Goal: Find specific page/section: Find specific page/section

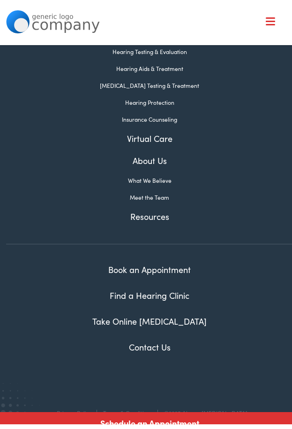
scroll to position [110, 0]
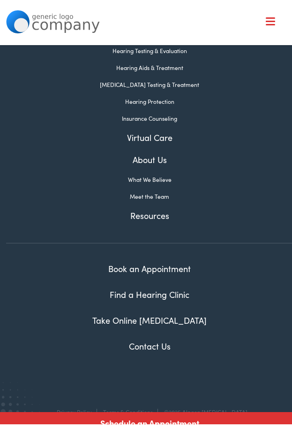
click at [148, 343] on link "Contact Us" at bounding box center [150, 341] width 42 height 12
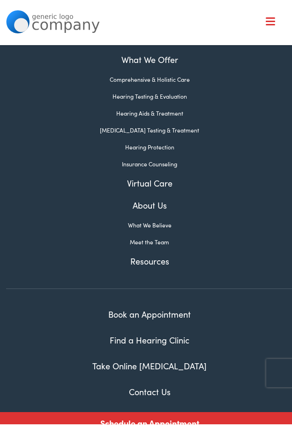
scroll to position [757, 0]
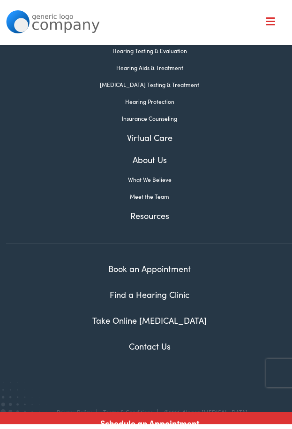
click at [143, 336] on link "Contact Us" at bounding box center [150, 341] width 42 height 12
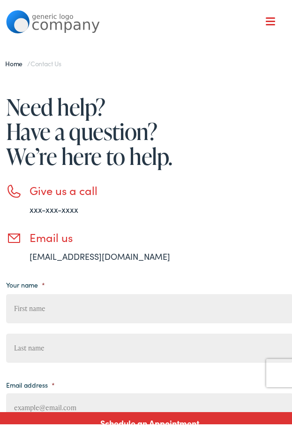
click at [266, 17] on div at bounding box center [270, 16] width 9 height 9
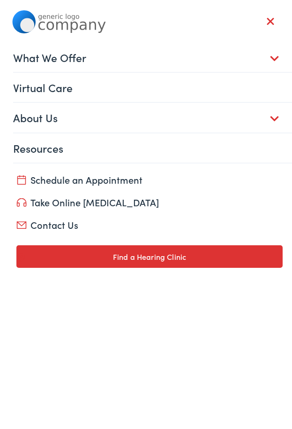
click at [260, 116] on link "About Us" at bounding box center [153, 112] width 281 height 29
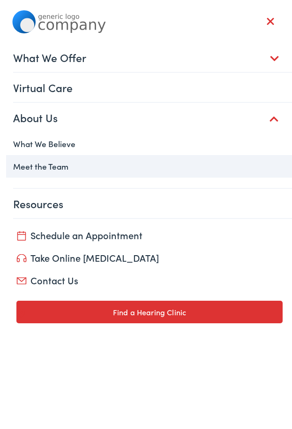
click at [47, 161] on link "Meet the Team" at bounding box center [150, 161] width 288 height 23
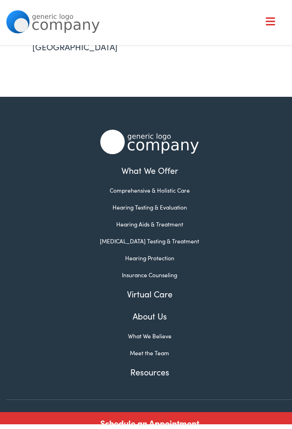
scroll to position [303, 0]
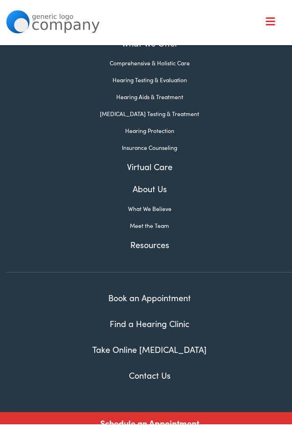
scroll to position [94, 0]
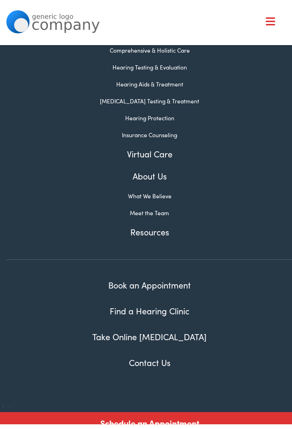
click at [129, 305] on link "Find a Hearing Clinic" at bounding box center [150, 305] width 80 height 12
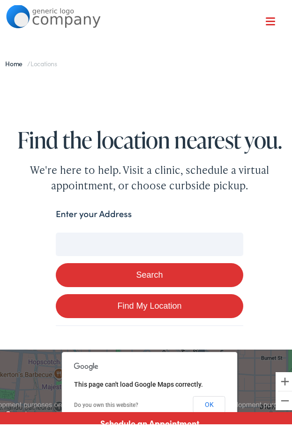
click at [77, 247] on input "Enter your Address" at bounding box center [150, 238] width 188 height 23
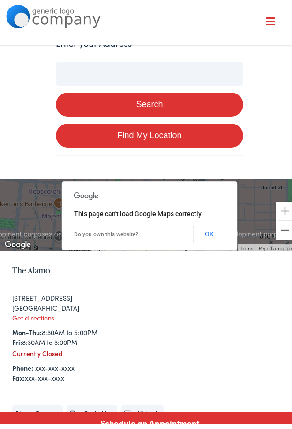
scroll to position [94, 0]
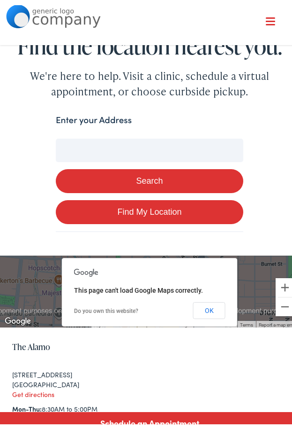
click at [105, 148] on input "Enter your Address" at bounding box center [150, 144] width 188 height 23
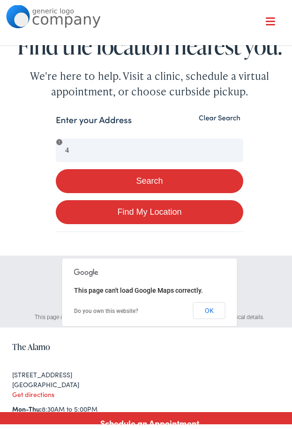
drag, startPoint x: 48, startPoint y: 138, endPoint x: 73, endPoint y: 150, distance: 27.3
click at [50, 141] on div "Search Enter your Address 4 Search Find My Location Clear Search Oops! Somethin…" at bounding box center [149, 325] width 299 height 434
click at [116, 209] on link "Find My Location" at bounding box center [150, 207] width 188 height 24
type input "[GEOGRAPHIC_DATA], [US_STATE]"
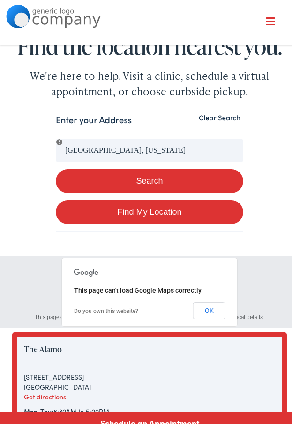
click at [42, 158] on div "Search Enter your Address [GEOGRAPHIC_DATA], [US_STATE] Search Find My Location…" at bounding box center [149, 326] width 299 height 437
click at [215, 115] on button "Clear Search" at bounding box center [219, 112] width 47 height 9
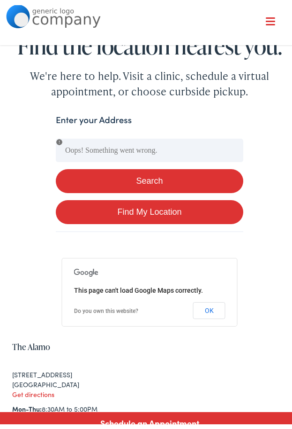
click at [132, 170] on button "Search" at bounding box center [150, 176] width 188 height 24
click at [128, 178] on button "Search" at bounding box center [150, 176] width 188 height 24
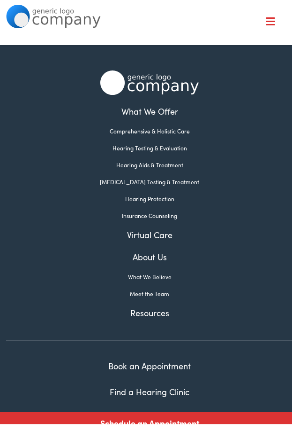
scroll to position [1220, 0]
